Goal: Download file/media

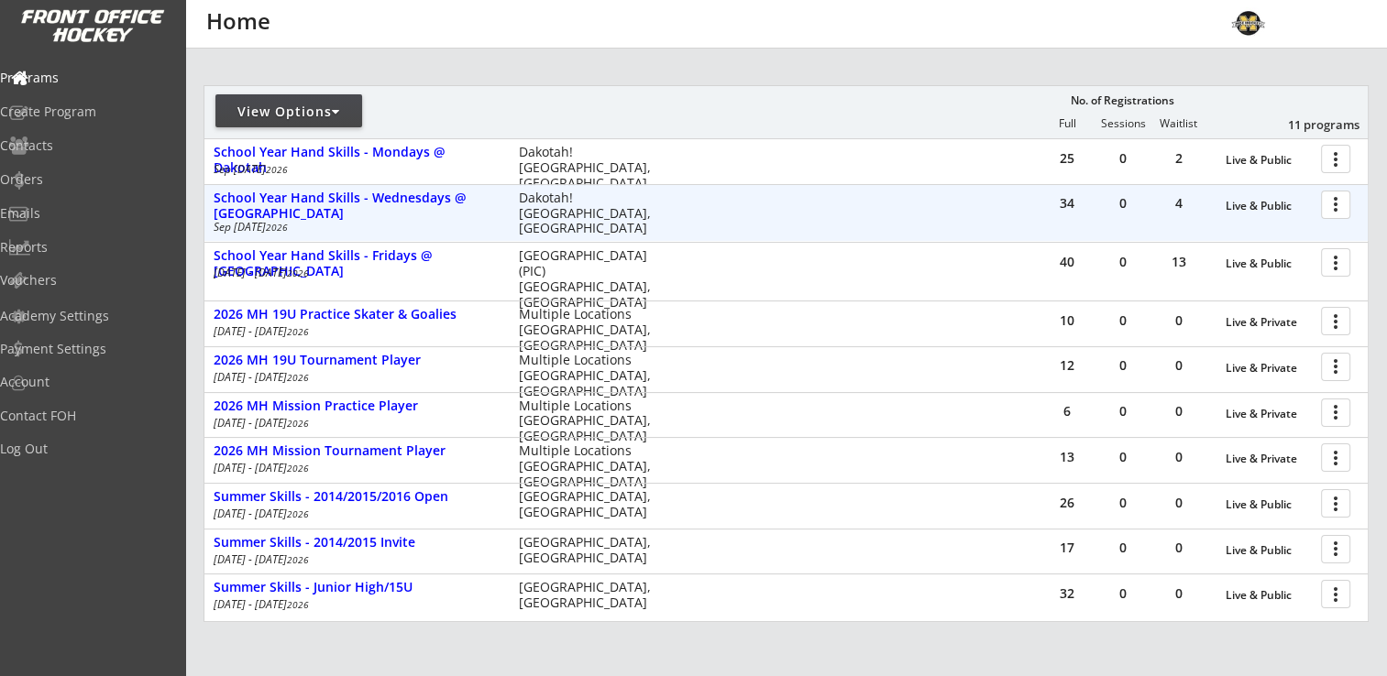
scroll to position [275, 0]
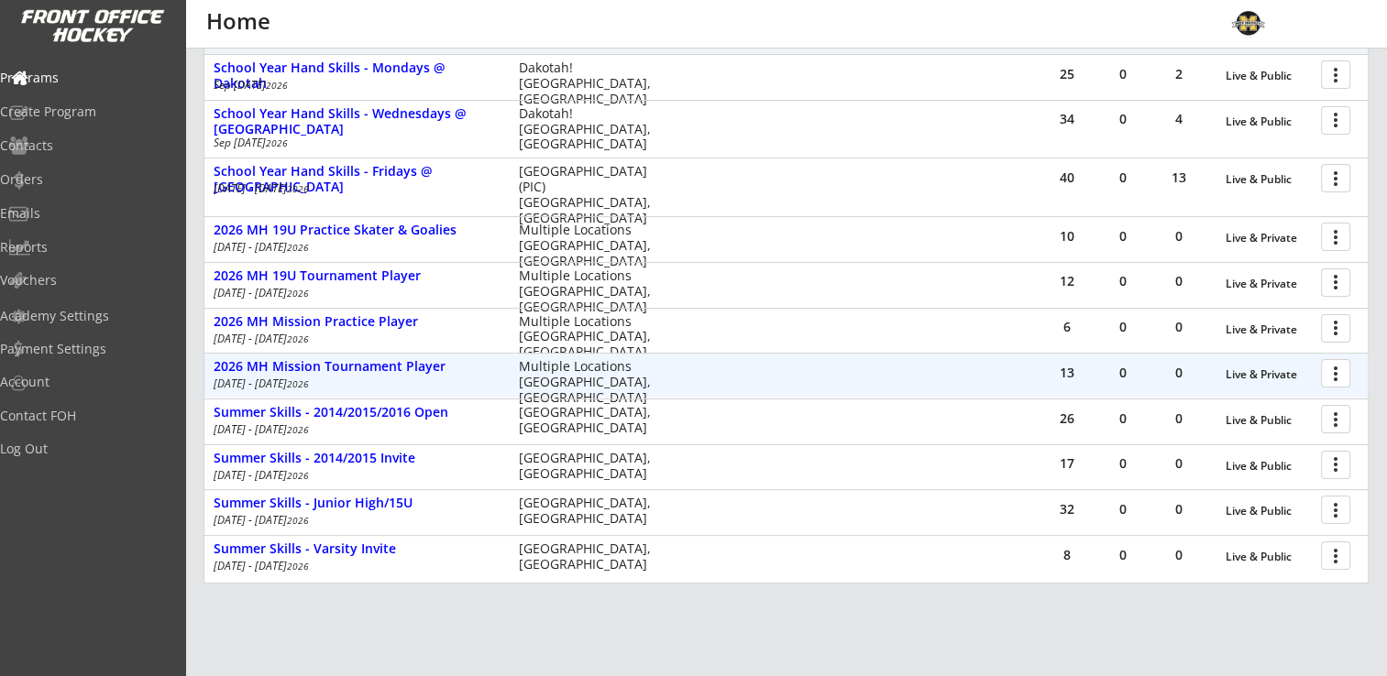
click at [1330, 377] on div at bounding box center [1339, 373] width 32 height 32
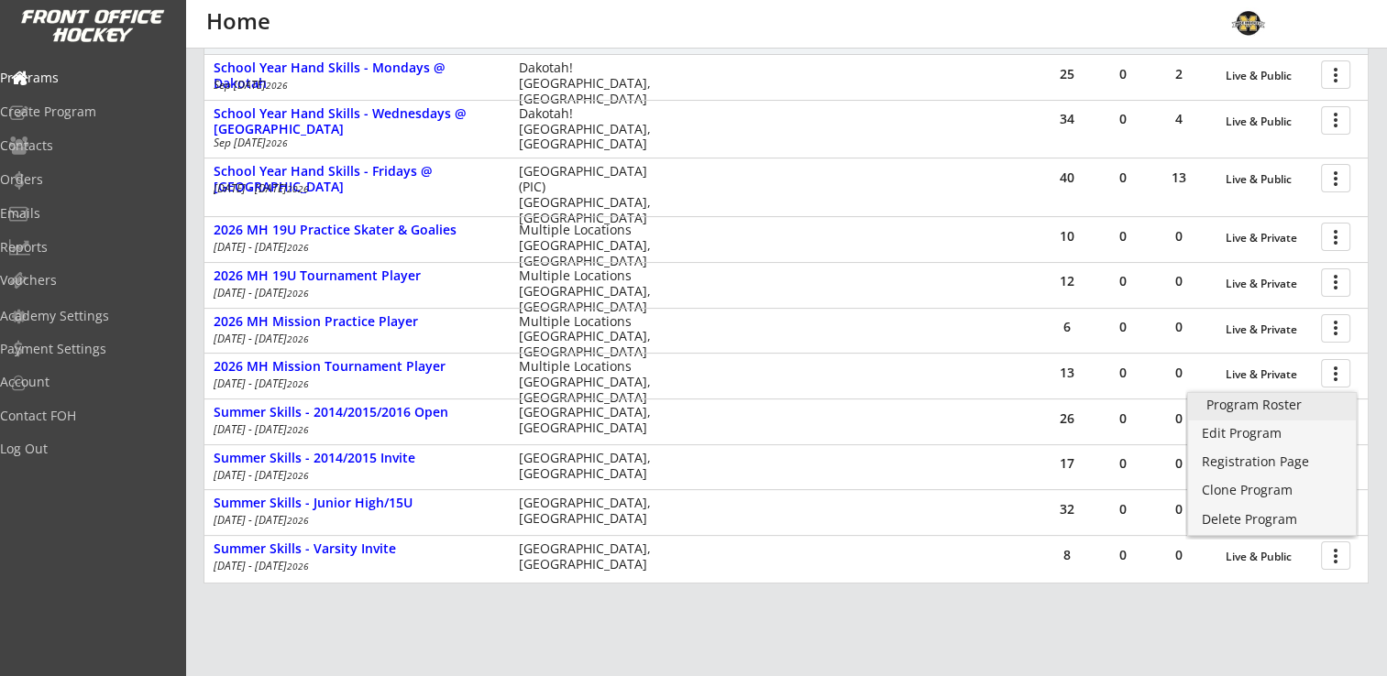
click at [1313, 401] on div "Program Roster" at bounding box center [1271, 405] width 131 height 13
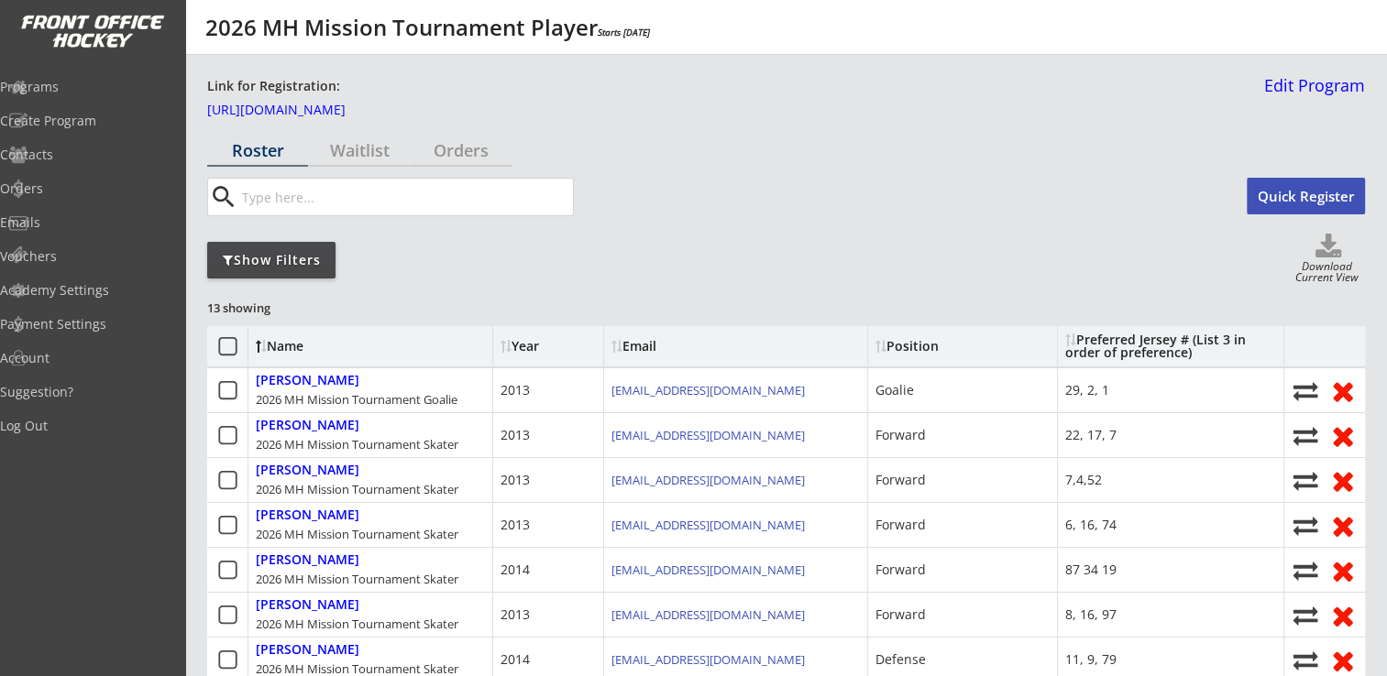
click at [1321, 255] on use at bounding box center [1328, 246] width 26 height 24
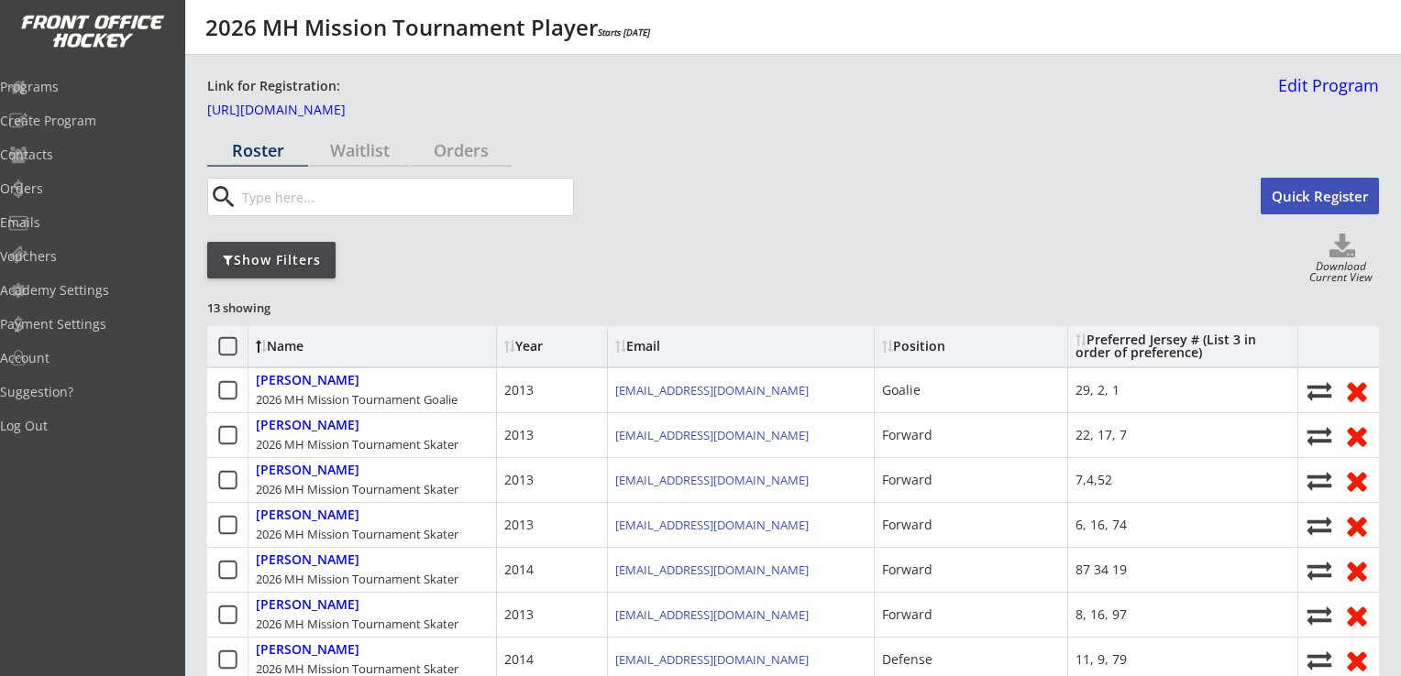
select select ""Player Info""
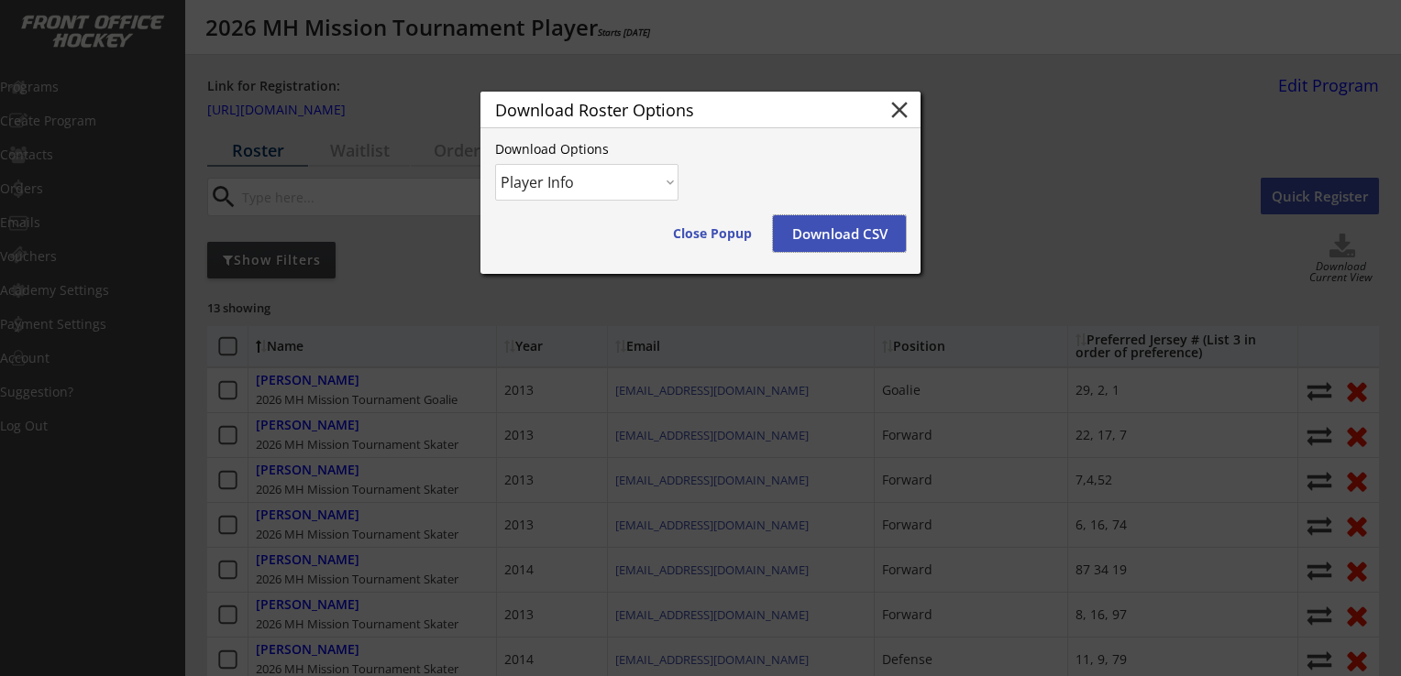
click at [851, 236] on button "Download CSV" at bounding box center [839, 233] width 133 height 37
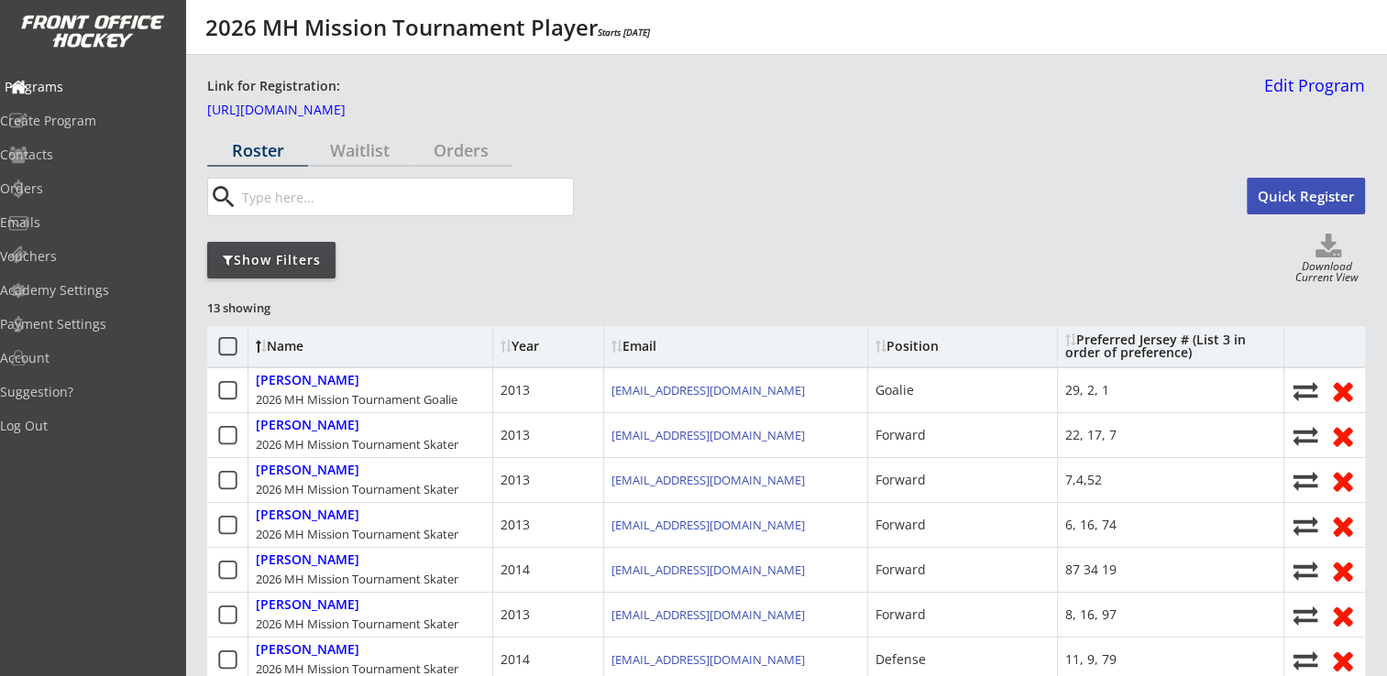
click at [66, 91] on div "Programs" at bounding box center [87, 87] width 165 height 13
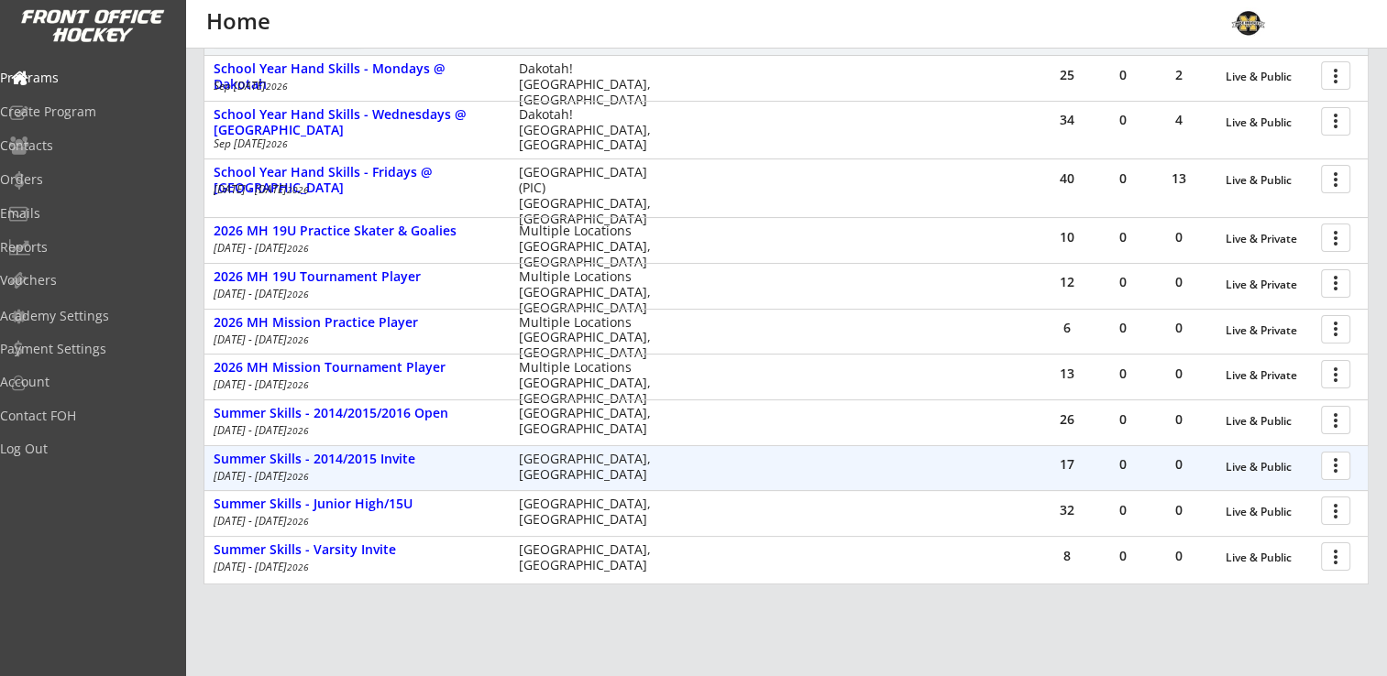
scroll to position [275, 0]
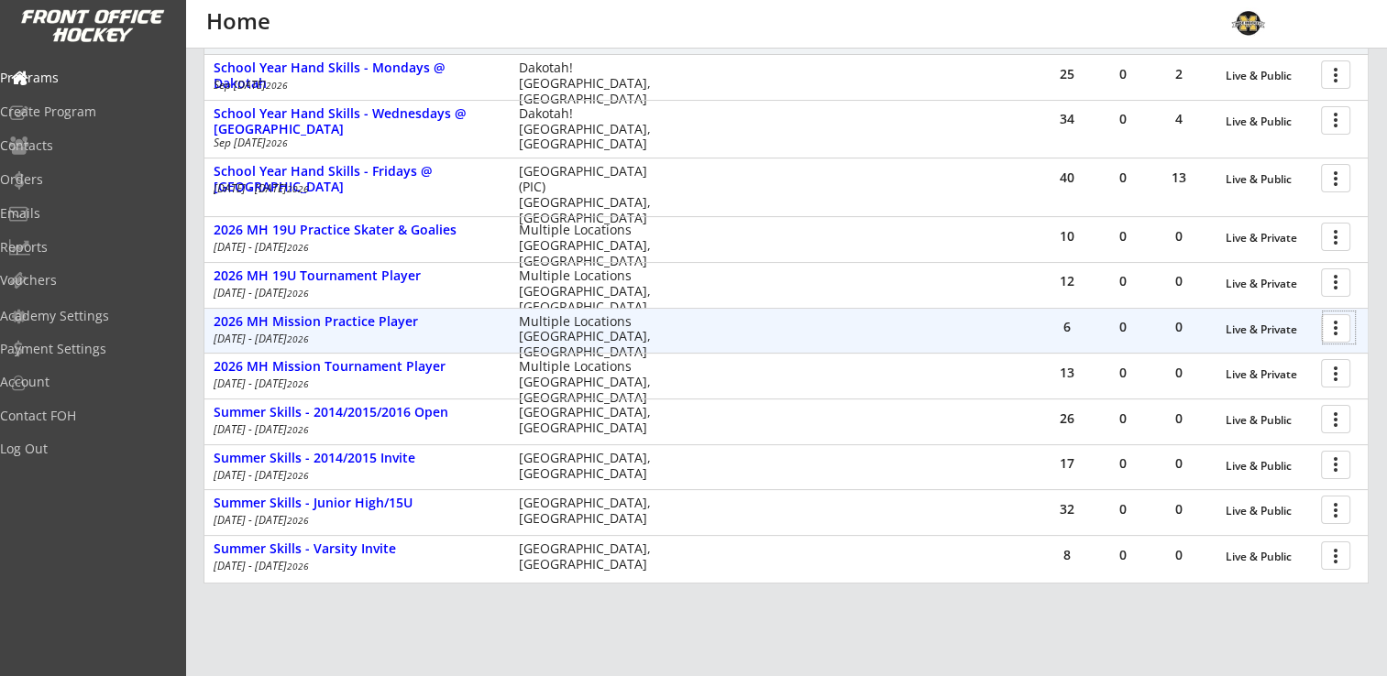
click at [1346, 327] on div at bounding box center [1339, 328] width 32 height 32
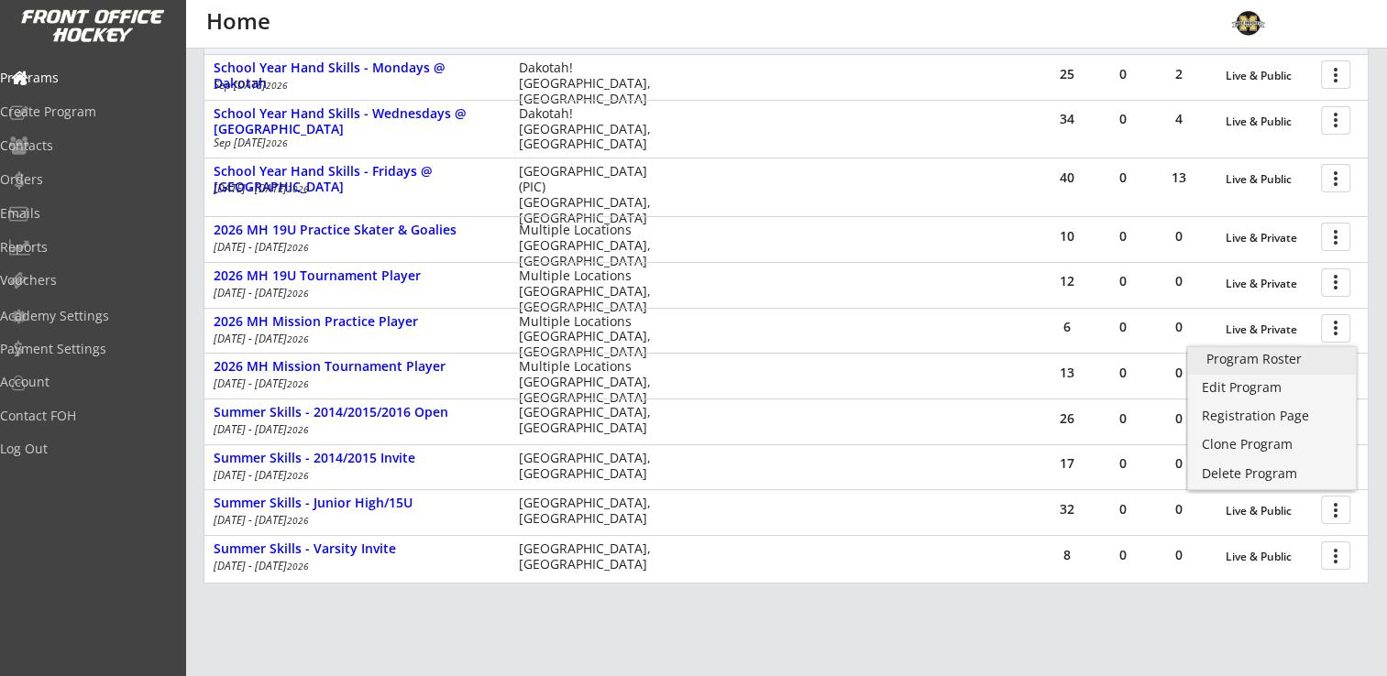
click at [1290, 357] on div "Program Roster" at bounding box center [1271, 359] width 131 height 13
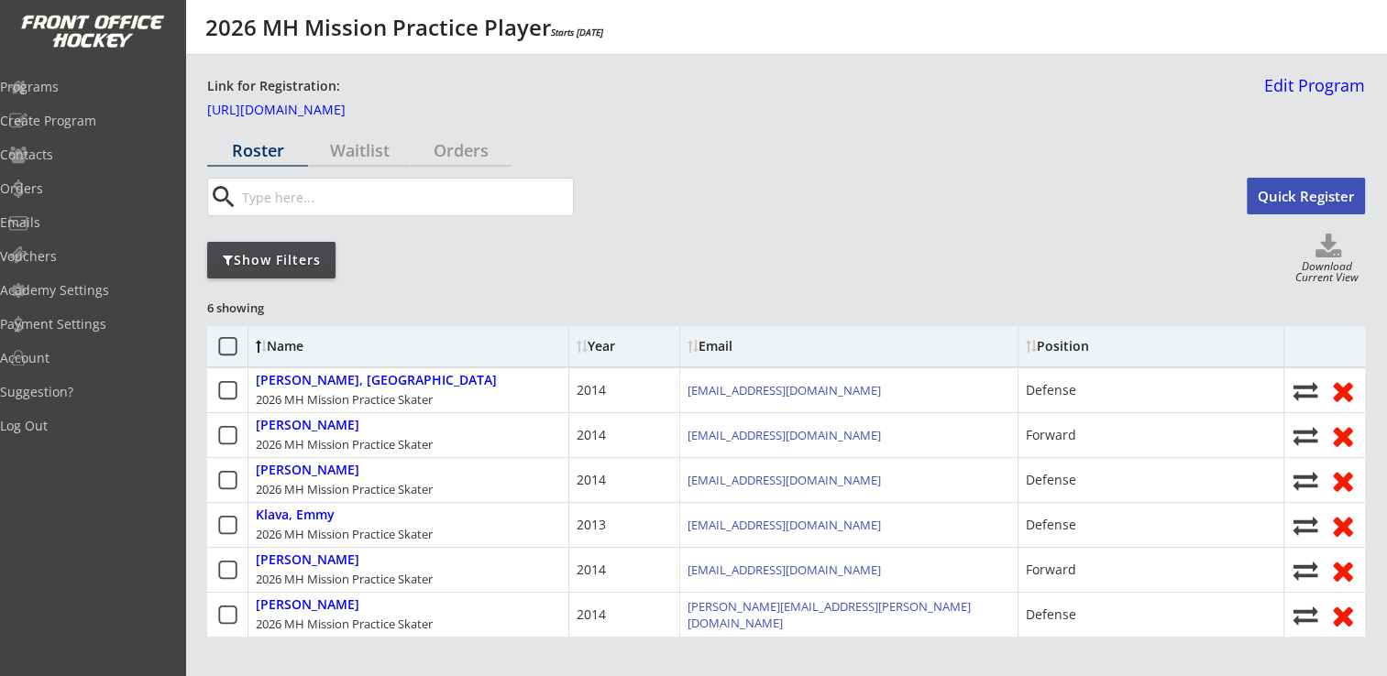
click at [1323, 261] on div "Download Current View" at bounding box center [1327, 273] width 76 height 25
click at [1325, 247] on use at bounding box center [1328, 246] width 26 height 24
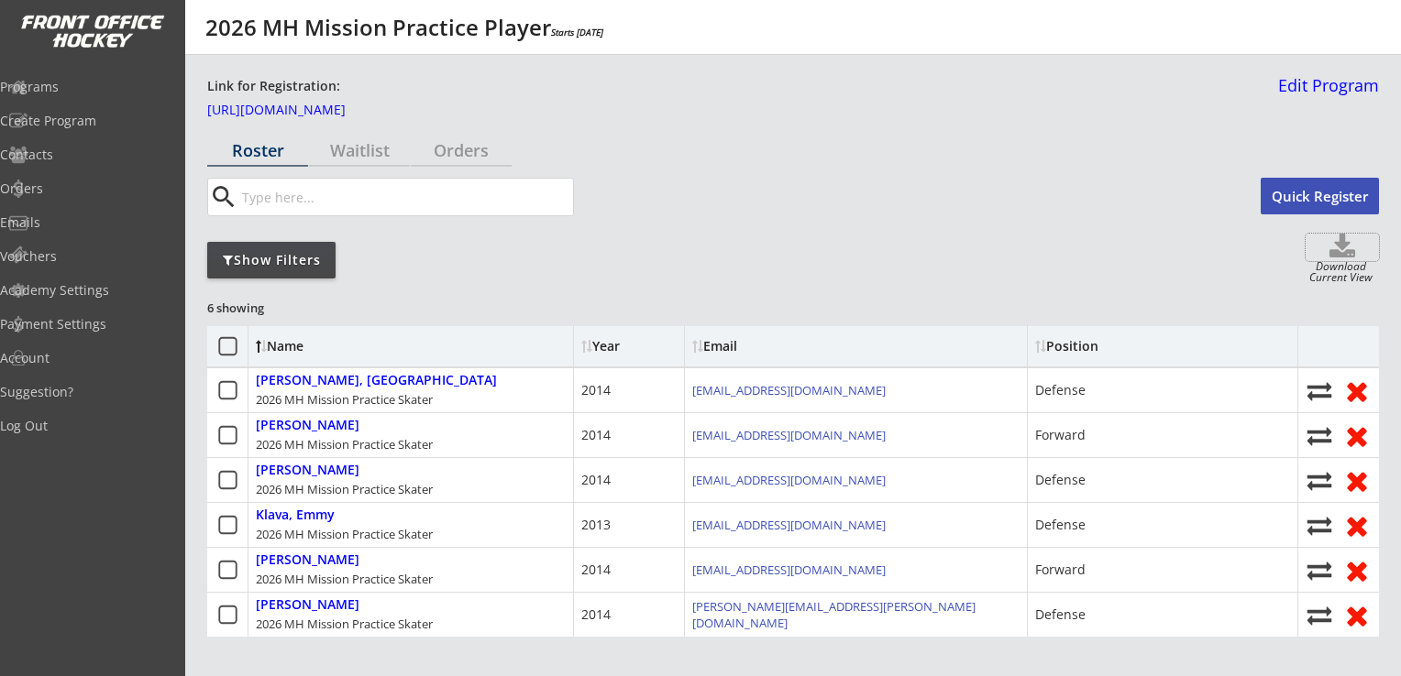
select select ""Player Info""
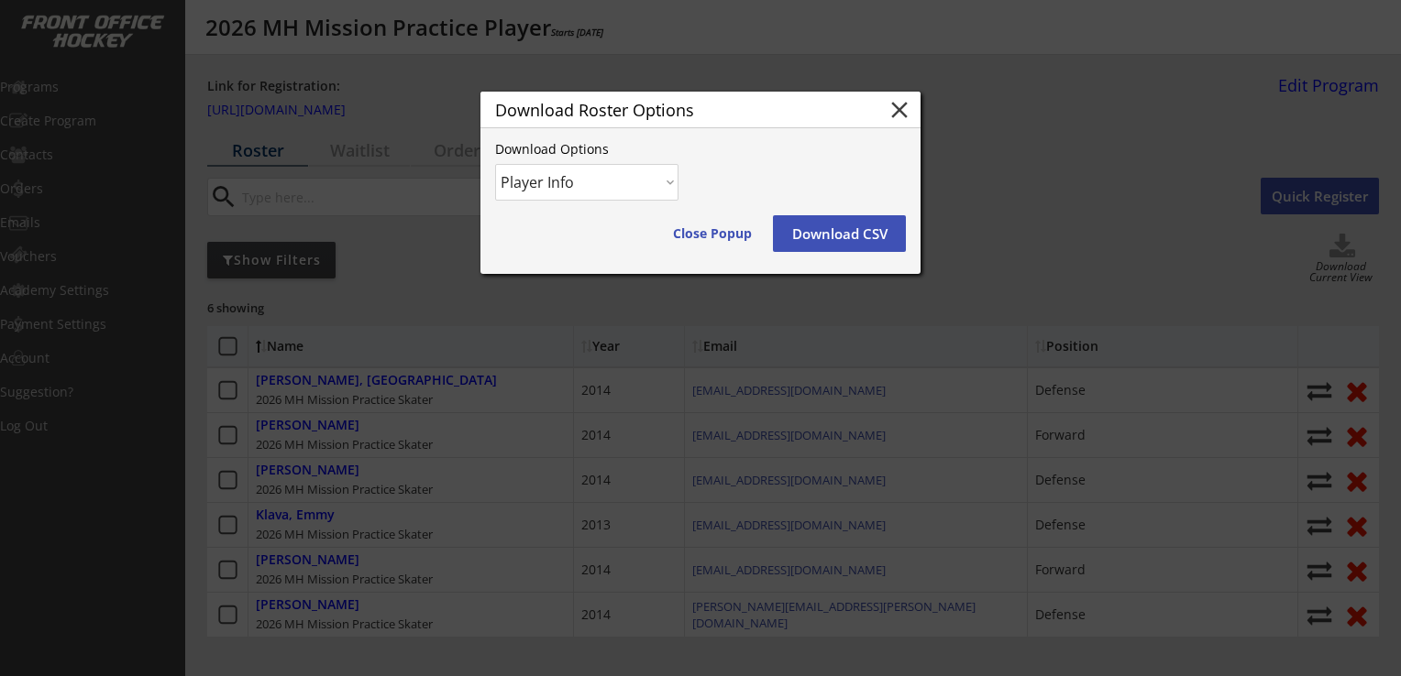
click at [876, 233] on button "Download CSV" at bounding box center [839, 233] width 133 height 37
